Goal: Task Accomplishment & Management: Use online tool/utility

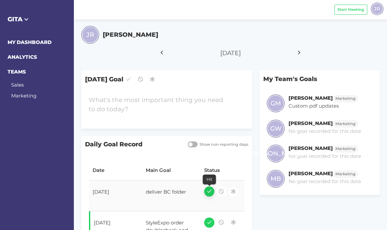
click at [208, 189] on icon "button" at bounding box center [209, 191] width 6 height 9
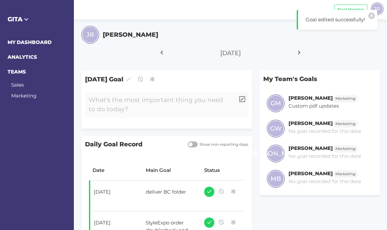
click at [152, 111] on div at bounding box center [160, 105] width 150 height 26
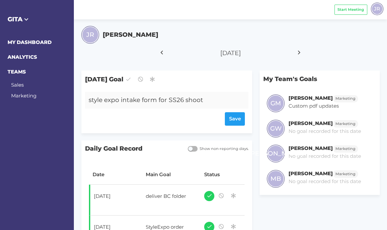
click at [185, 102] on div "style expo intake form for SS26 shoot" at bounding box center [160, 100] width 150 height 17
click at [236, 116] on div "Save" at bounding box center [167, 118] width 156 height 13
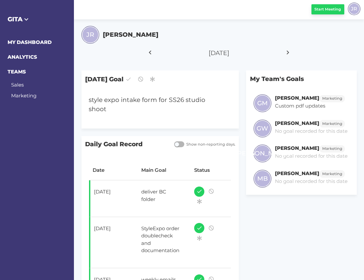
click at [329, 11] on span "Start Meeting" at bounding box center [327, 10] width 27 height 6
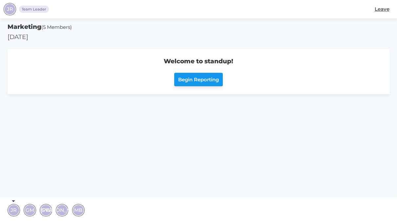
click at [184, 78] on span "Begin Reporting" at bounding box center [198, 80] width 41 height 8
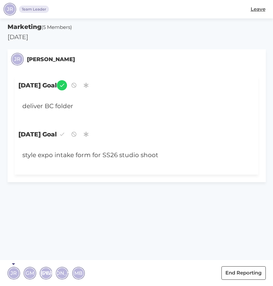
click at [30, 230] on span "GM" at bounding box center [30, 273] width 9 height 8
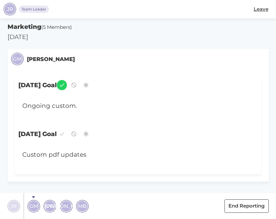
click at [51, 208] on span "GW" at bounding box center [50, 207] width 10 height 8
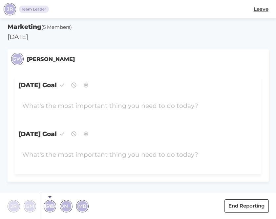
click at [66, 207] on span "[PERSON_NAME]" at bounding box center [66, 207] width 43 height 8
click at [82, 206] on span "MB" at bounding box center [82, 207] width 8 height 8
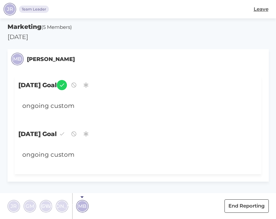
click at [129, 201] on footer "JR GM GW JA MB End Reporting" at bounding box center [138, 206] width 276 height 26
